Goal: Find specific page/section: Find specific page/section

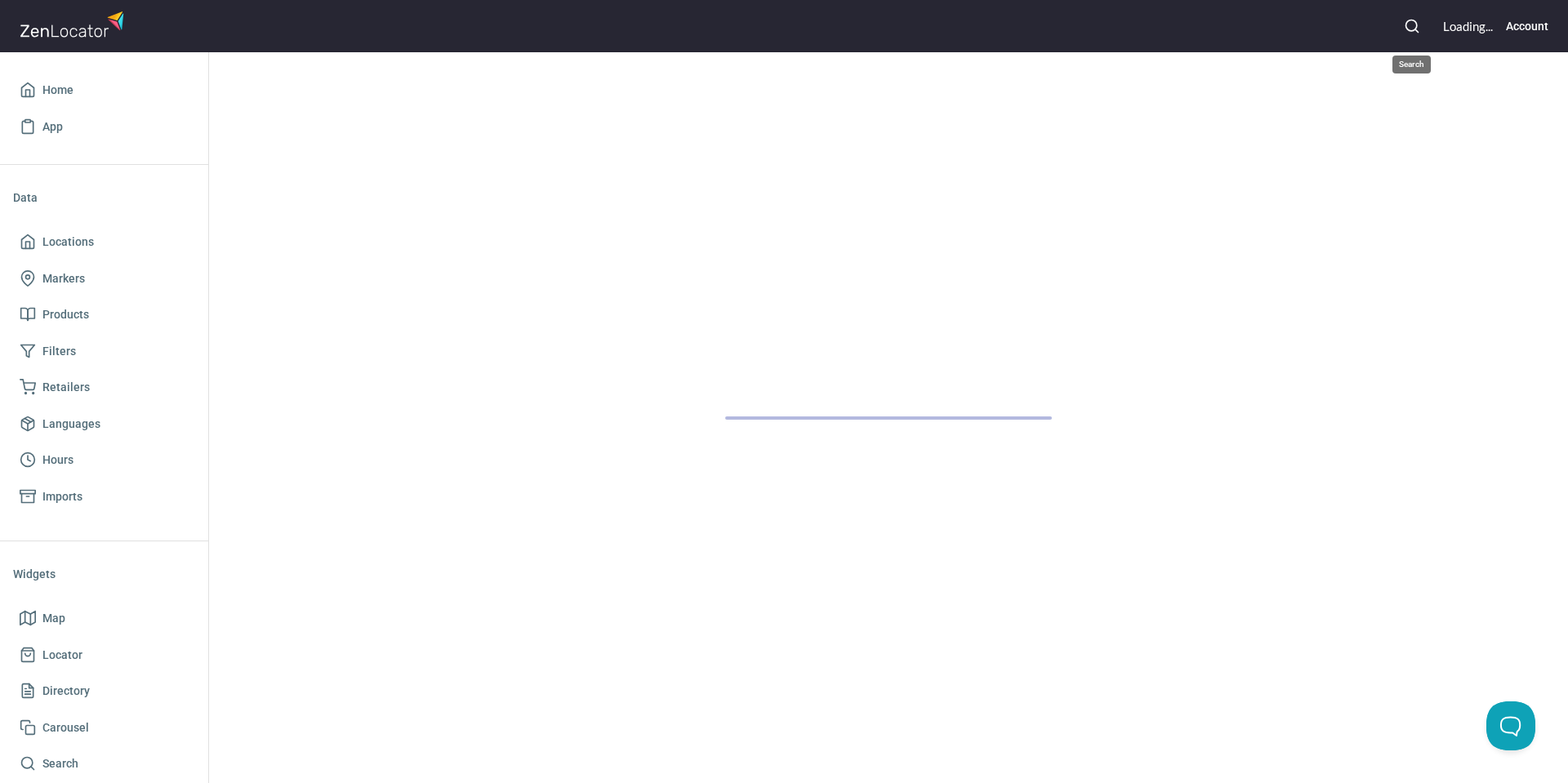
click at [1410, 24] on icon "button" at bounding box center [1411, 25] width 16 height 16
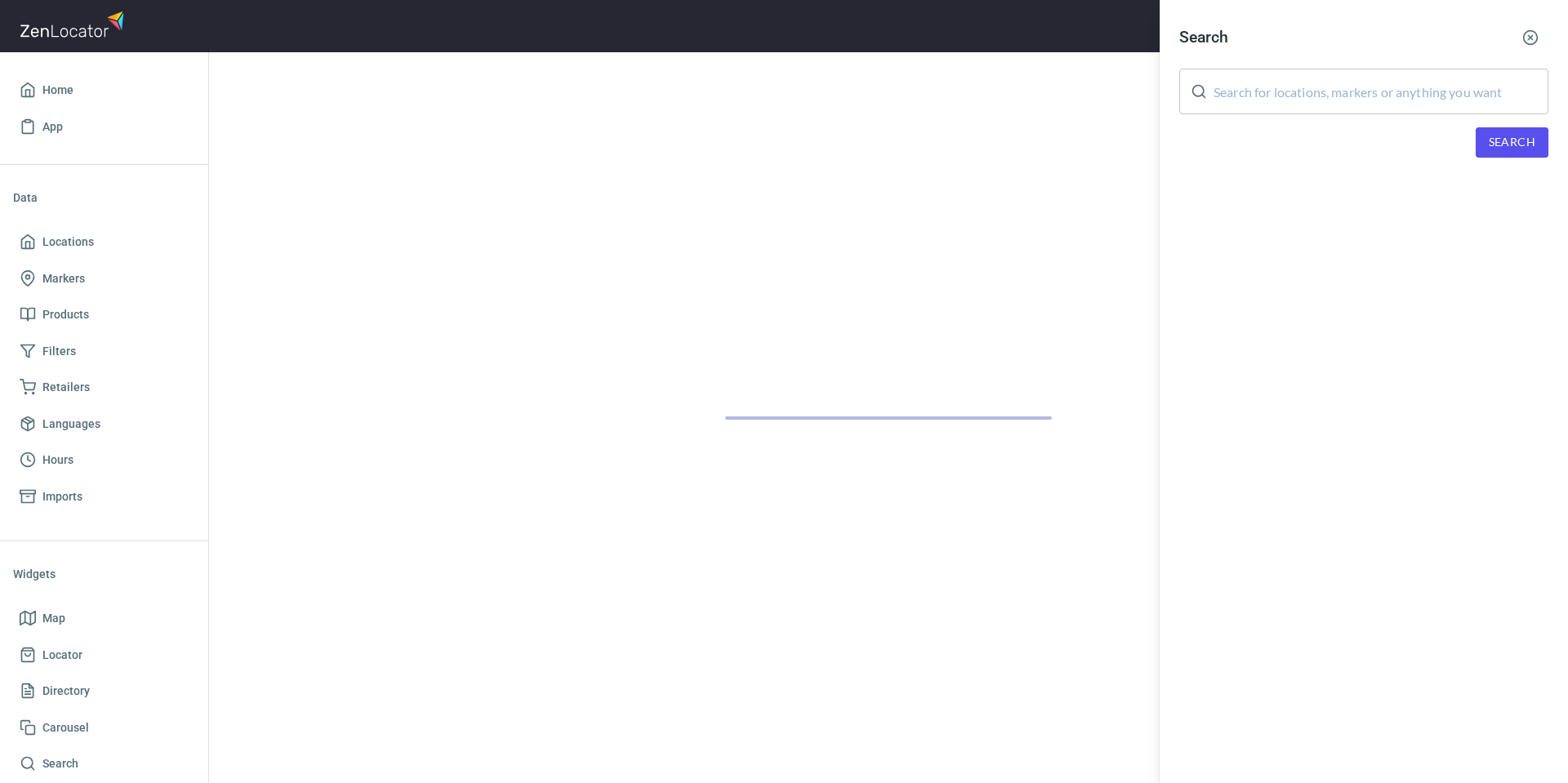
click at [1323, 95] on input "text" at bounding box center [1381, 92] width 335 height 45
paste input "[PERSON_NAME]"
type input "[PERSON_NAME]"
click at [1507, 142] on span "Search" at bounding box center [1511, 142] width 46 height 20
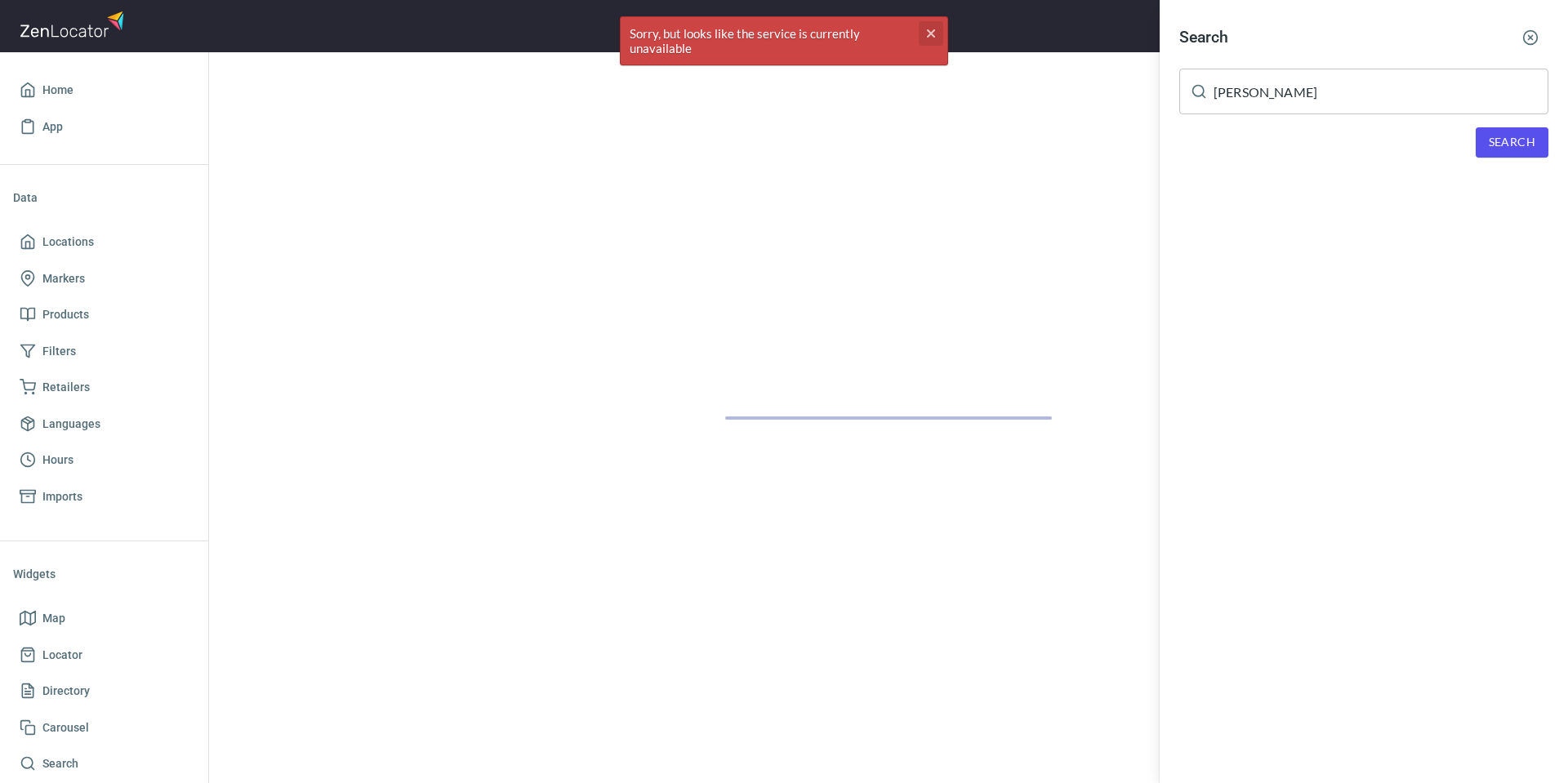
drag, startPoint x: 932, startPoint y: 30, endPoint x: 937, endPoint y: 40, distance: 11.2
click at [934, 34] on icon "cross" at bounding box center [931, 34] width 13 height 13
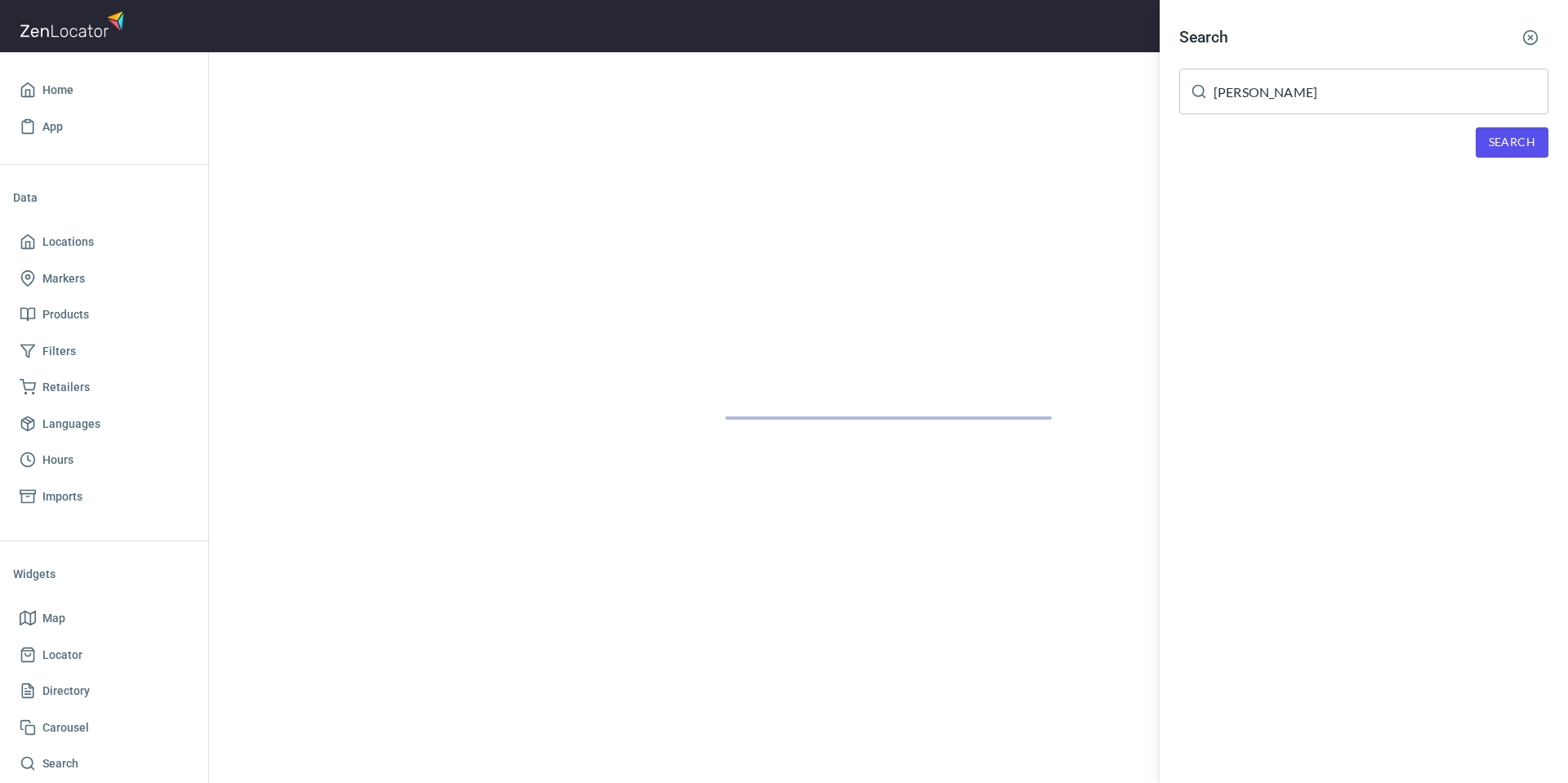
drag, startPoint x: 937, startPoint y: 177, endPoint x: 499, endPoint y: 70, distance: 450.9
click at [900, 174] on div at bounding box center [784, 391] width 1568 height 783
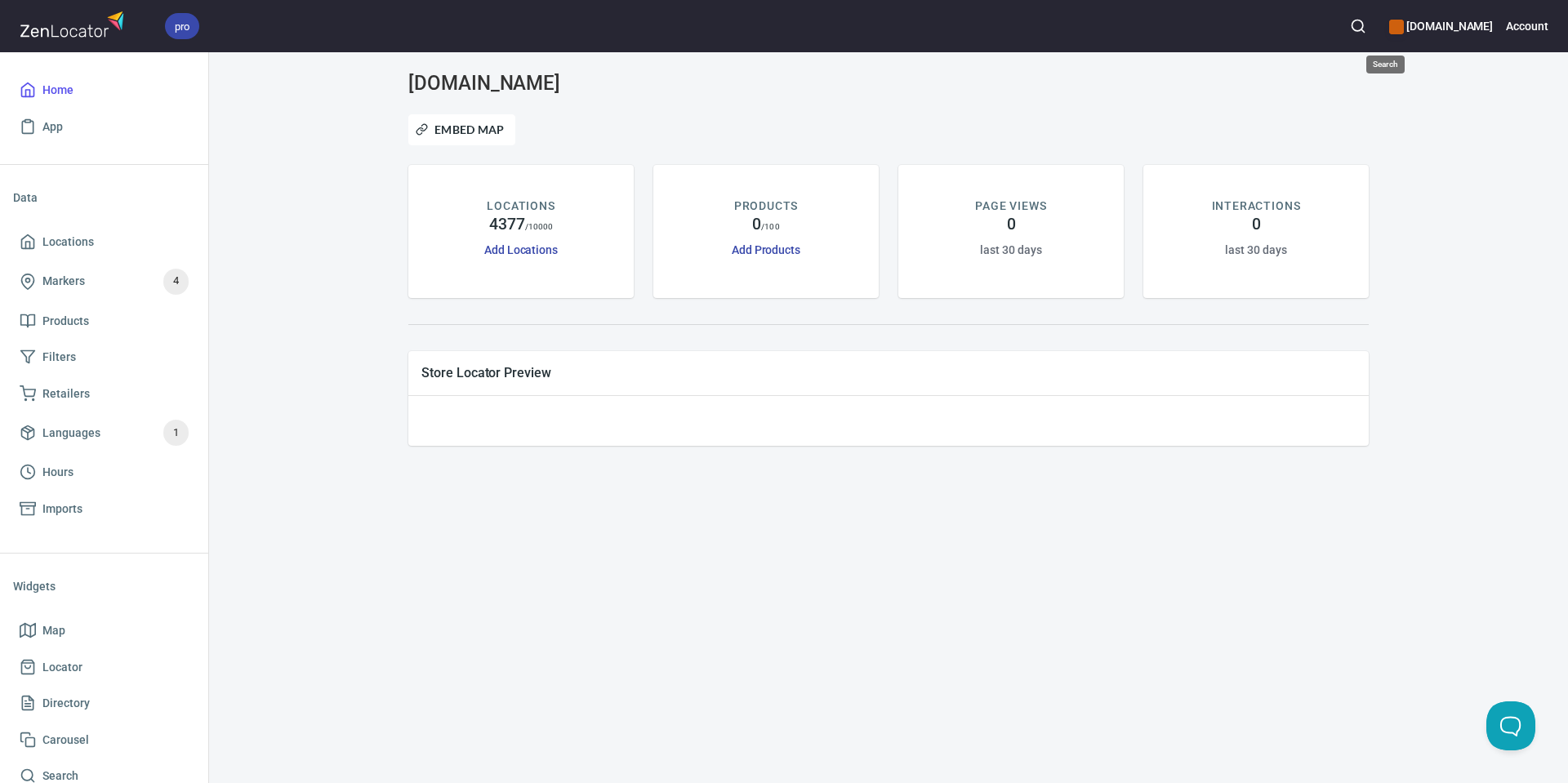
click at [1366, 26] on icon "button" at bounding box center [1357, 25] width 16 height 16
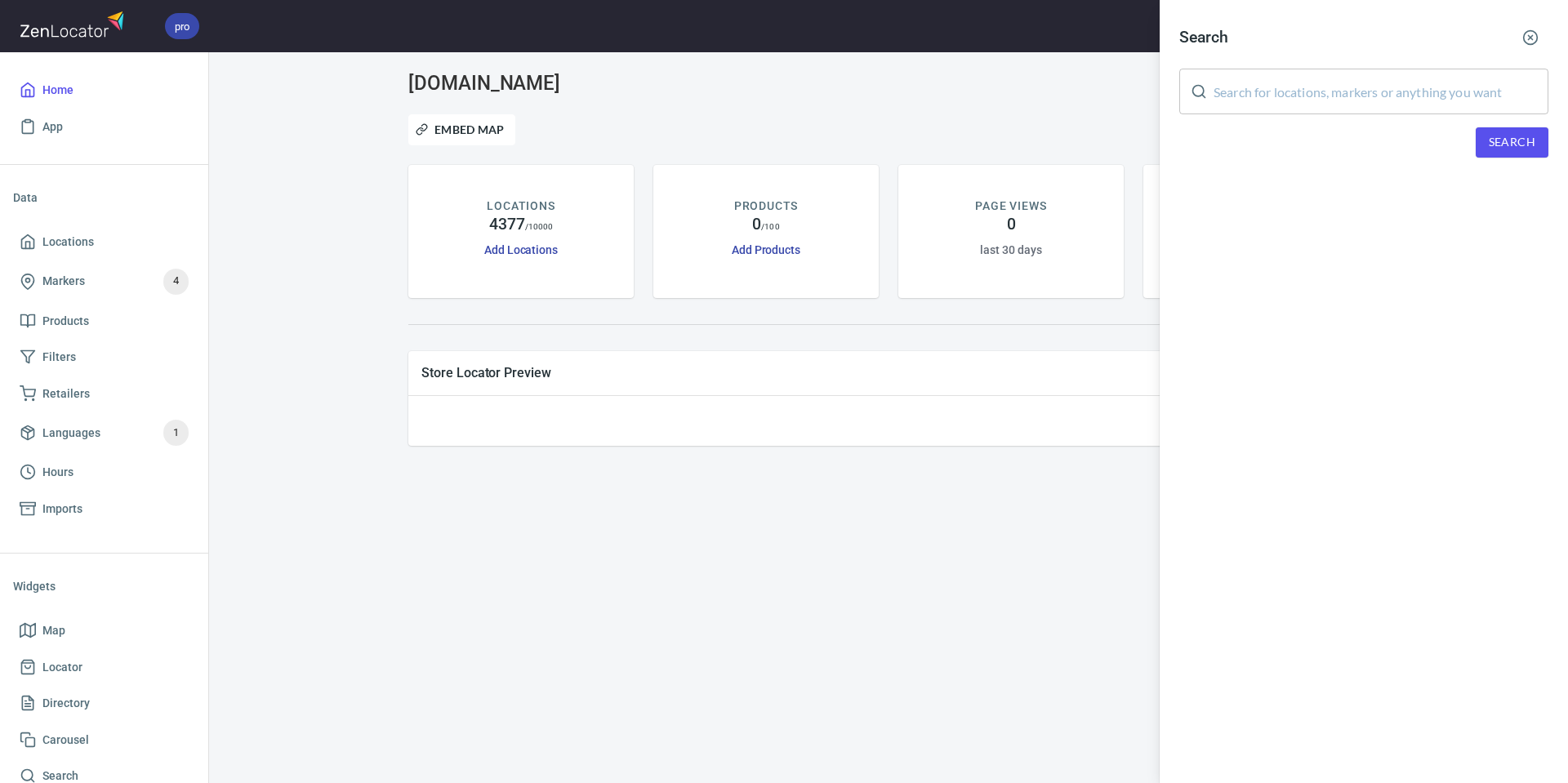
drag, startPoint x: 1296, startPoint y: 96, endPoint x: 1432, endPoint y: 138, distance: 142.3
click at [1310, 97] on input "text" at bounding box center [1381, 92] width 335 height 45
paste input "[PERSON_NAME]"
type input "[PERSON_NAME]"
drag, startPoint x: 1497, startPoint y: 141, endPoint x: 1402, endPoint y: 148, distance: 95.3
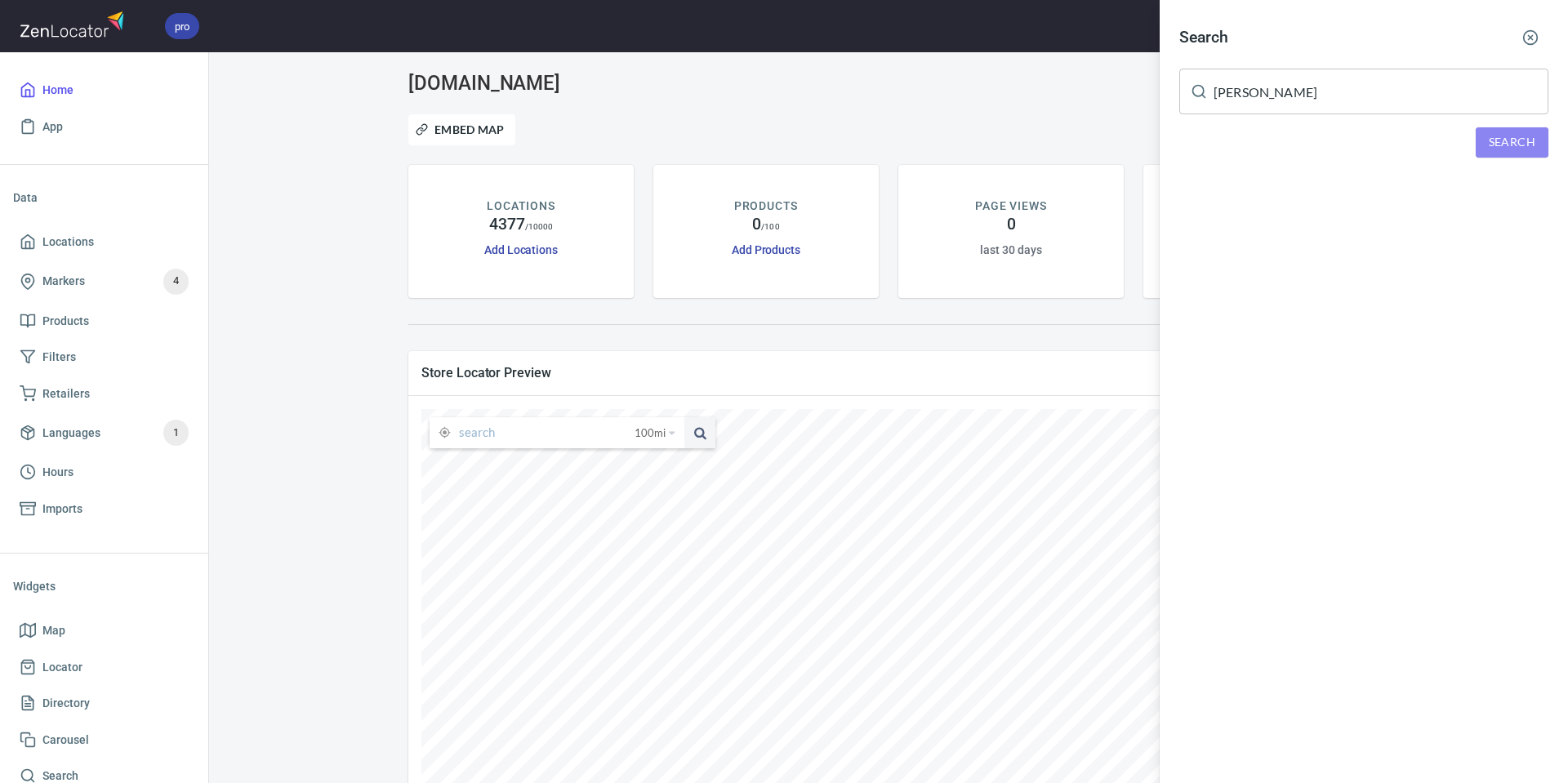
click at [1495, 141] on span "Search" at bounding box center [1511, 142] width 46 height 20
click at [1503, 148] on span "Search" at bounding box center [1511, 142] width 46 height 20
